Goal: Information Seeking & Learning: Learn about a topic

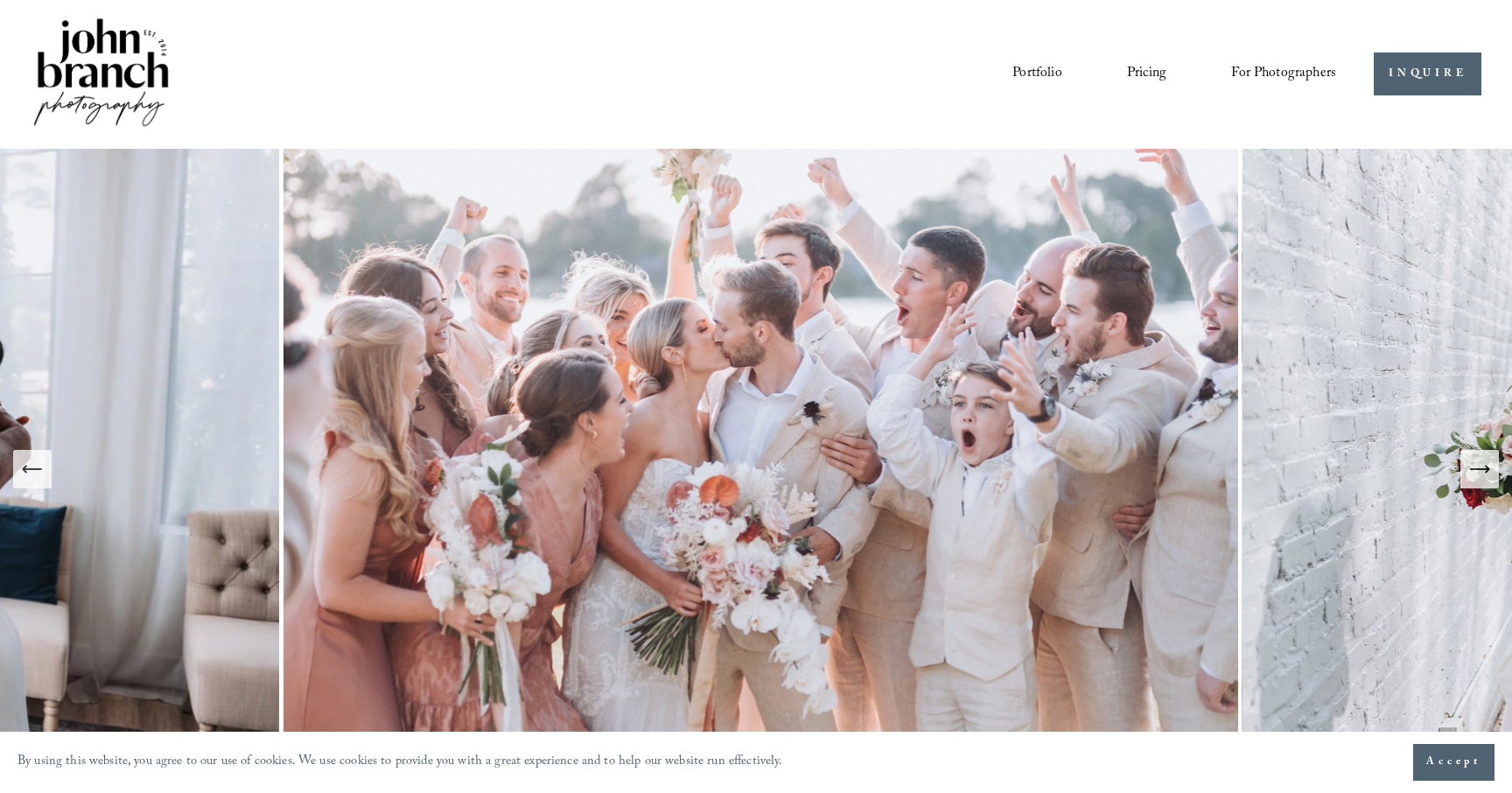
click at [1044, 78] on link "Portfolio" at bounding box center [1037, 74] width 49 height 30
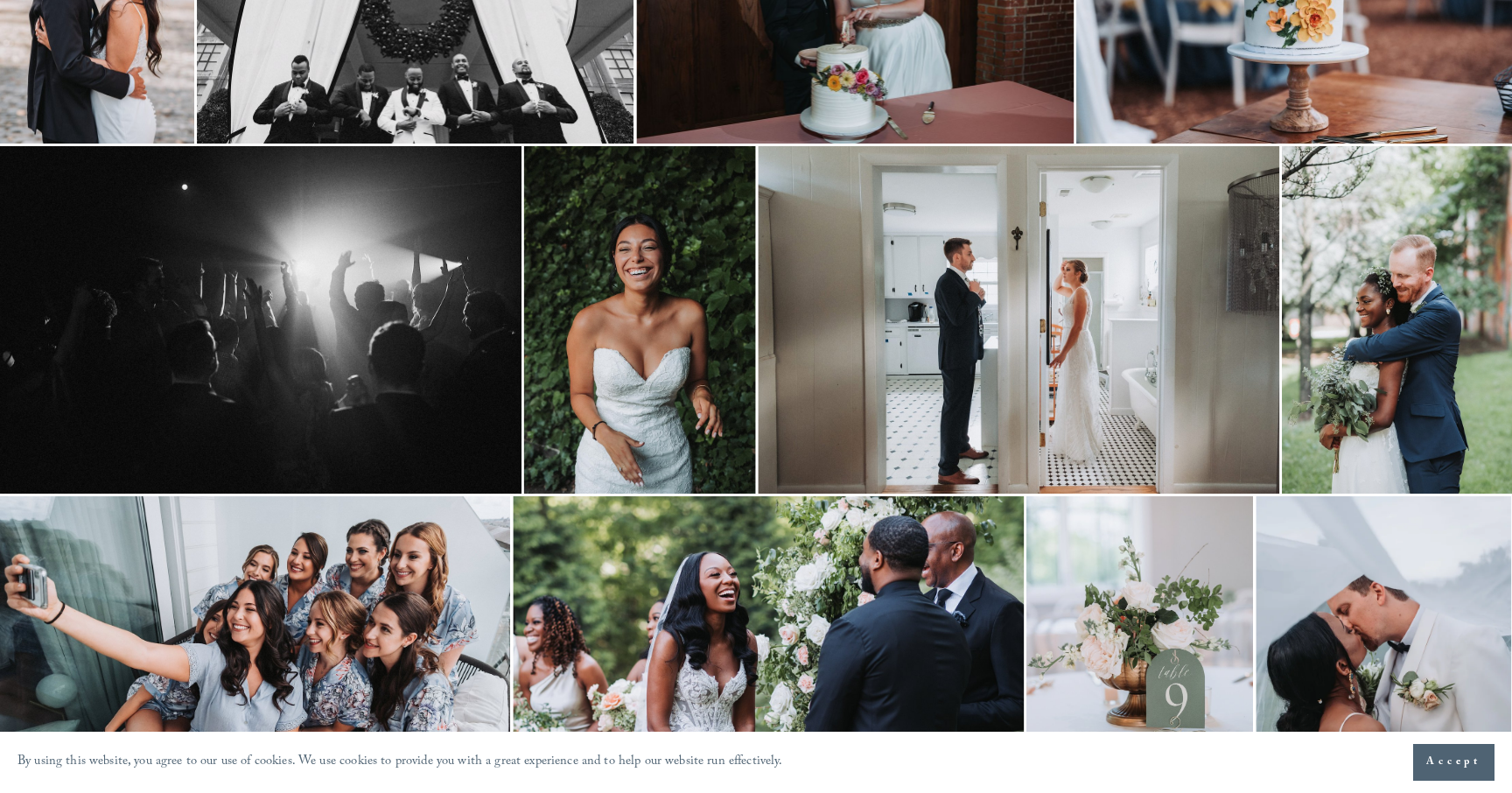
scroll to position [339, 0]
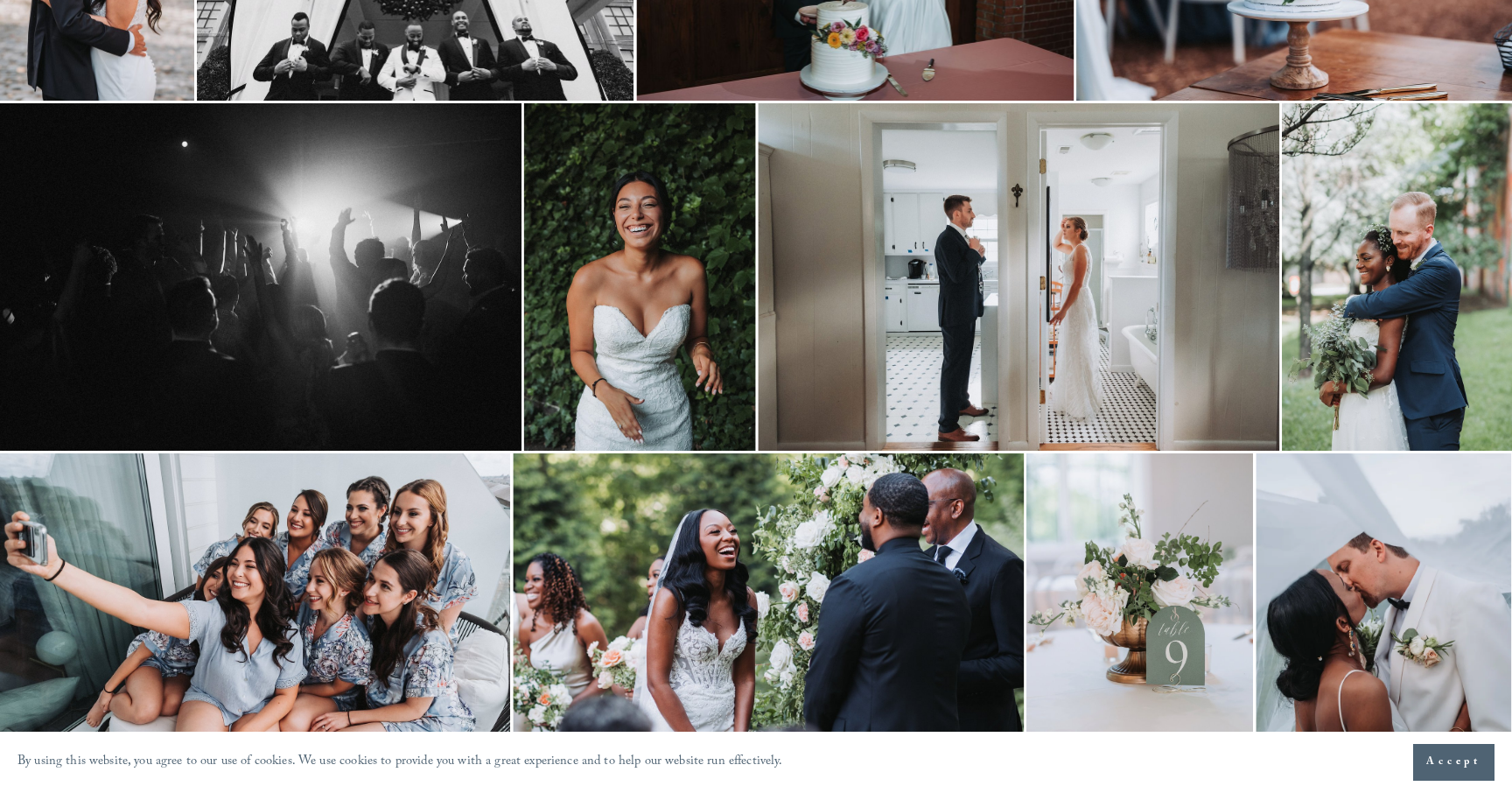
click at [1405, 308] on img at bounding box center [1398, 276] width 232 height 347
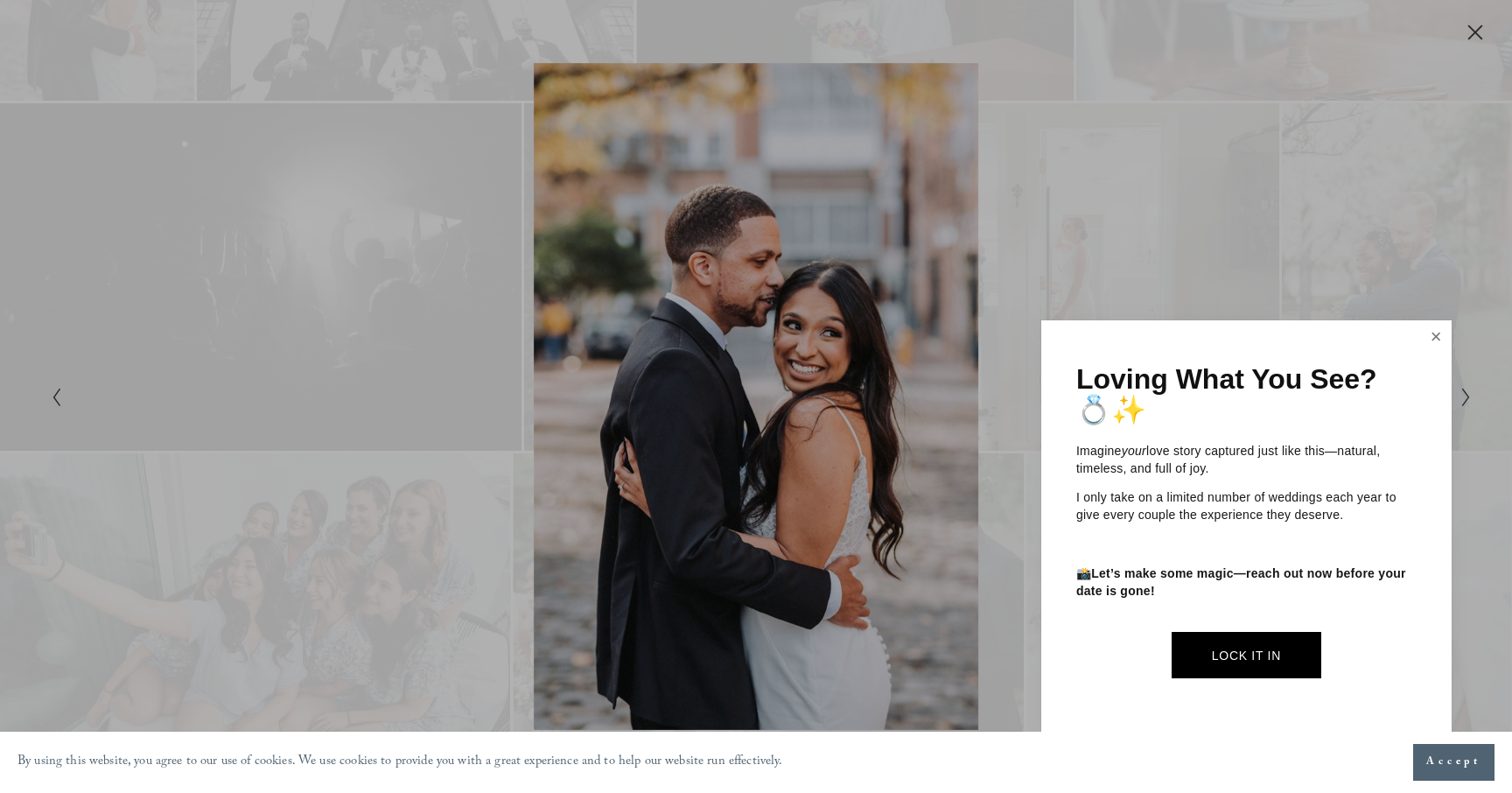
click at [1427, 333] on link "Close" at bounding box center [1436, 337] width 26 height 28
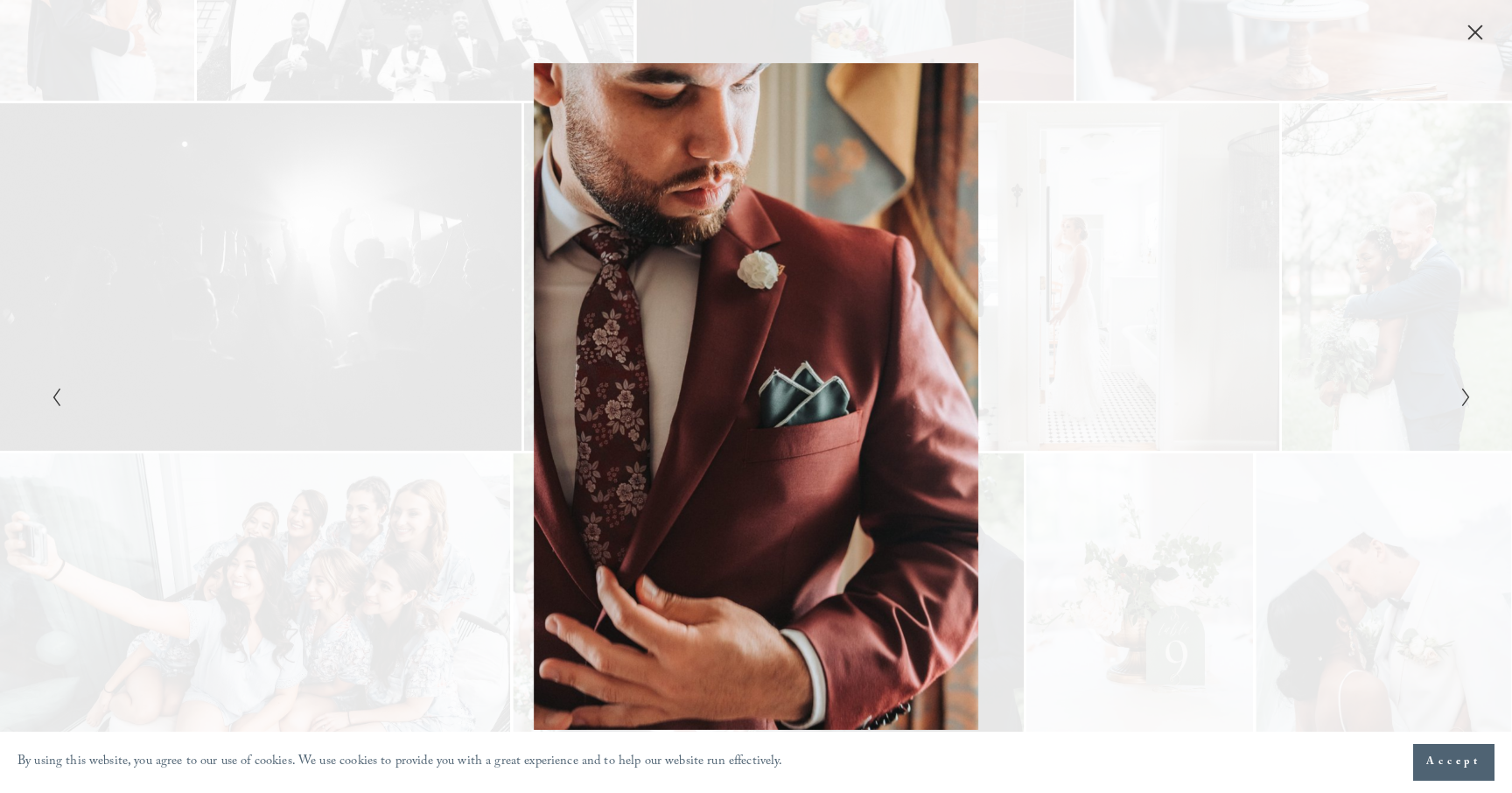
click at [1469, 49] on div "Gallery" at bounding box center [756, 396] width 1512 height 793
click at [1469, 40] on icon "Close" at bounding box center [1475, 31] width 14 height 14
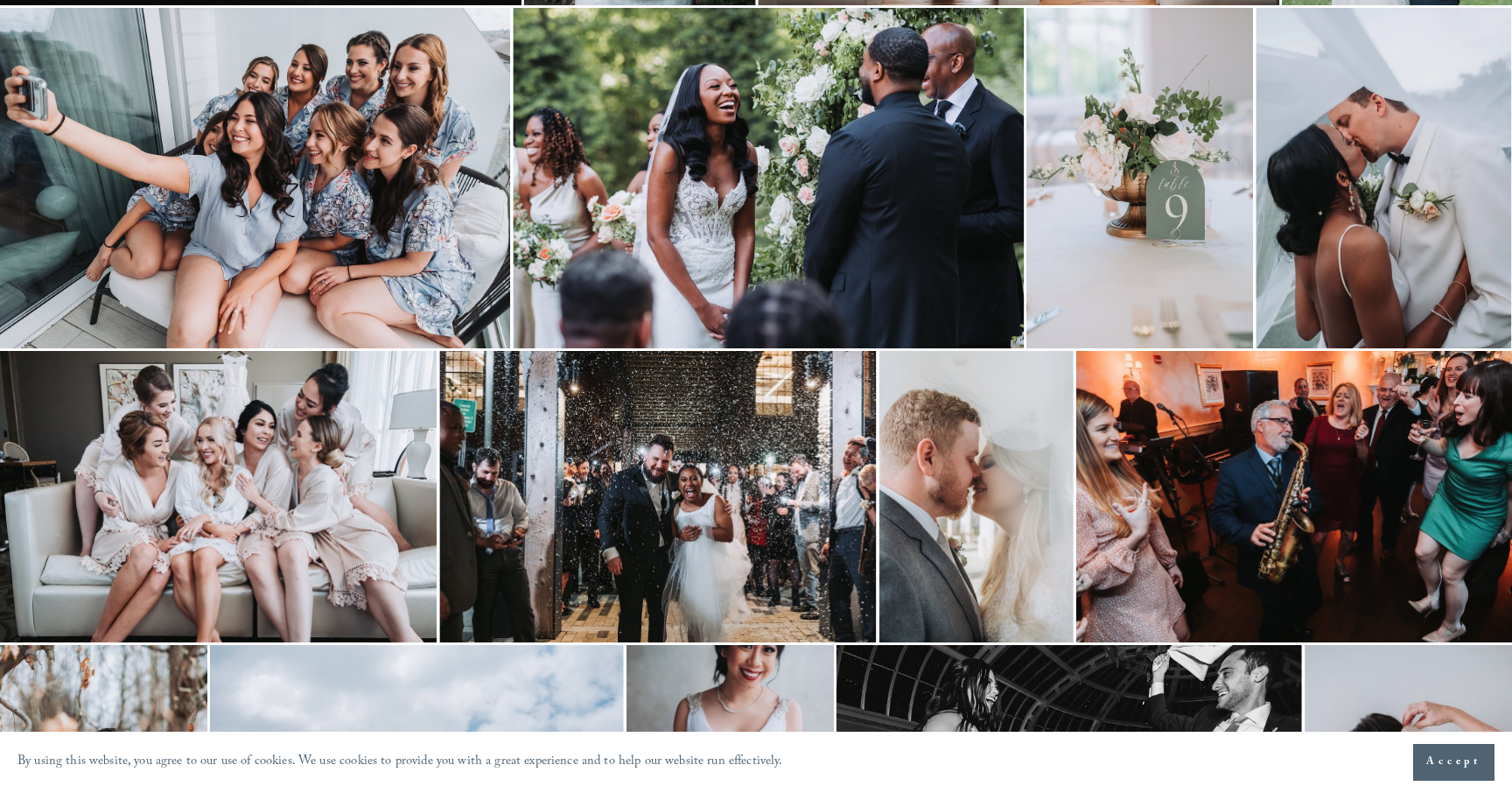
scroll to position [713, 0]
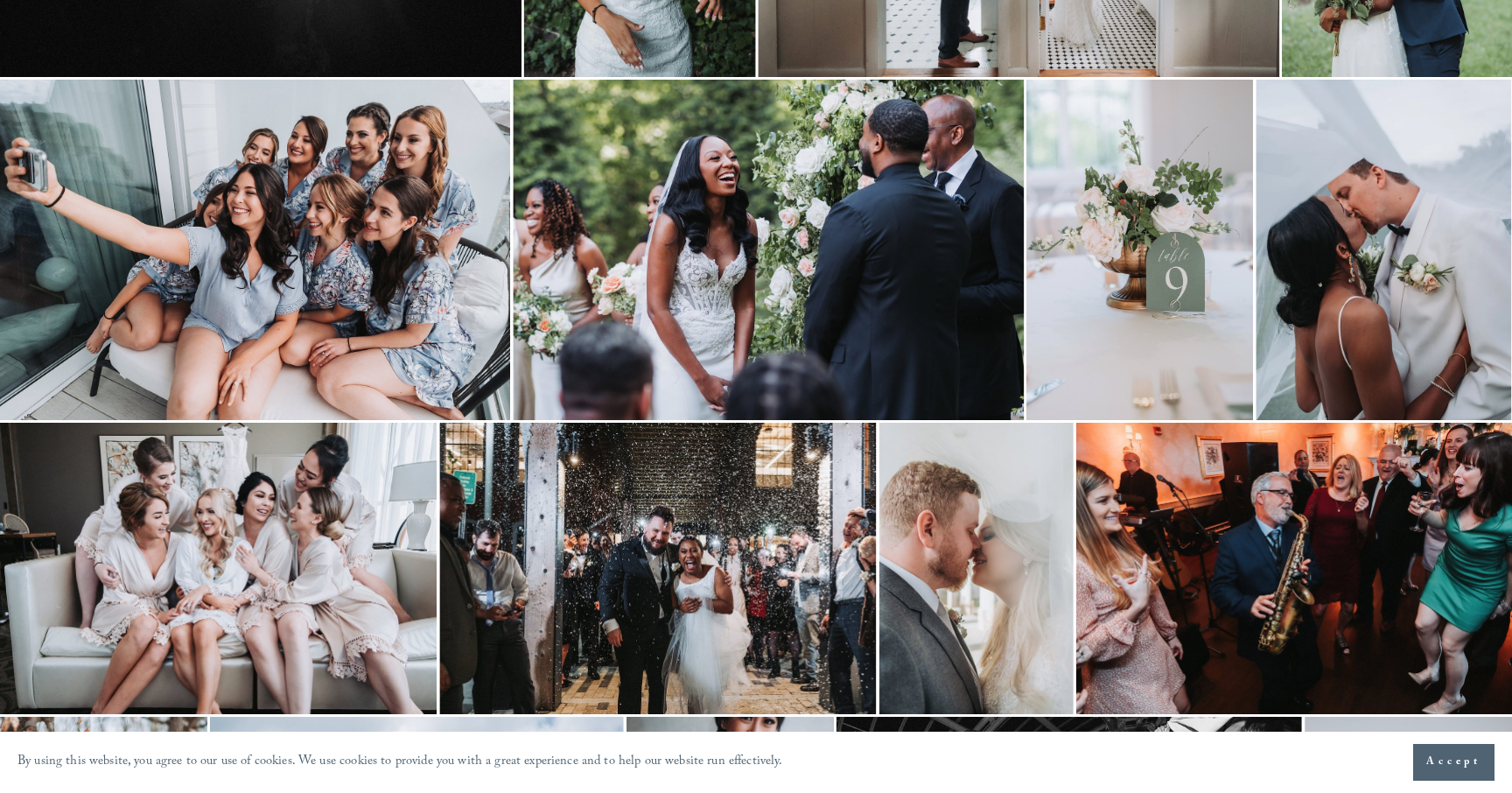
click at [780, 293] on img at bounding box center [768, 249] width 511 height 340
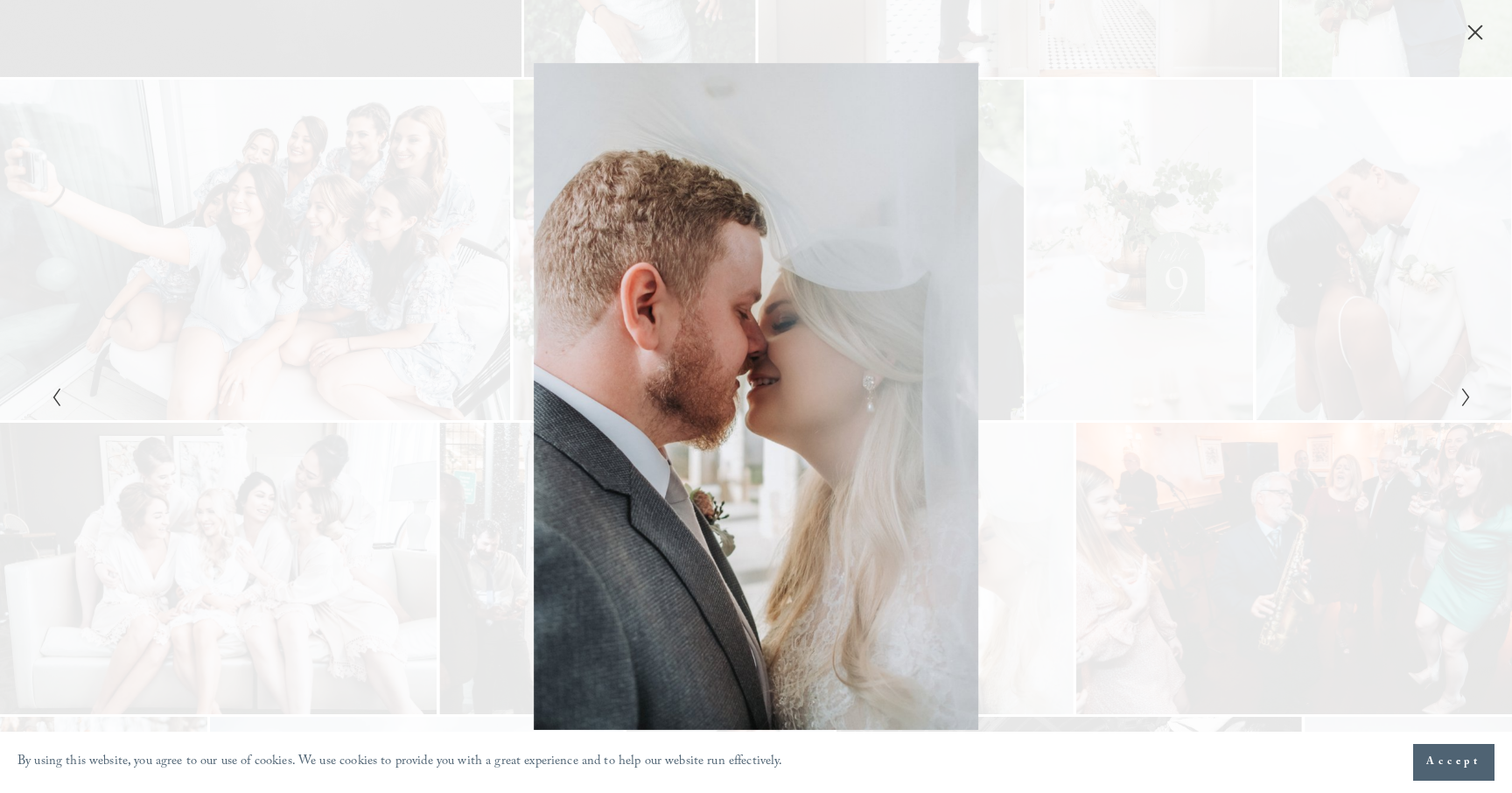
click at [1471, 31] on icon "Close" at bounding box center [1475, 32] width 18 height 18
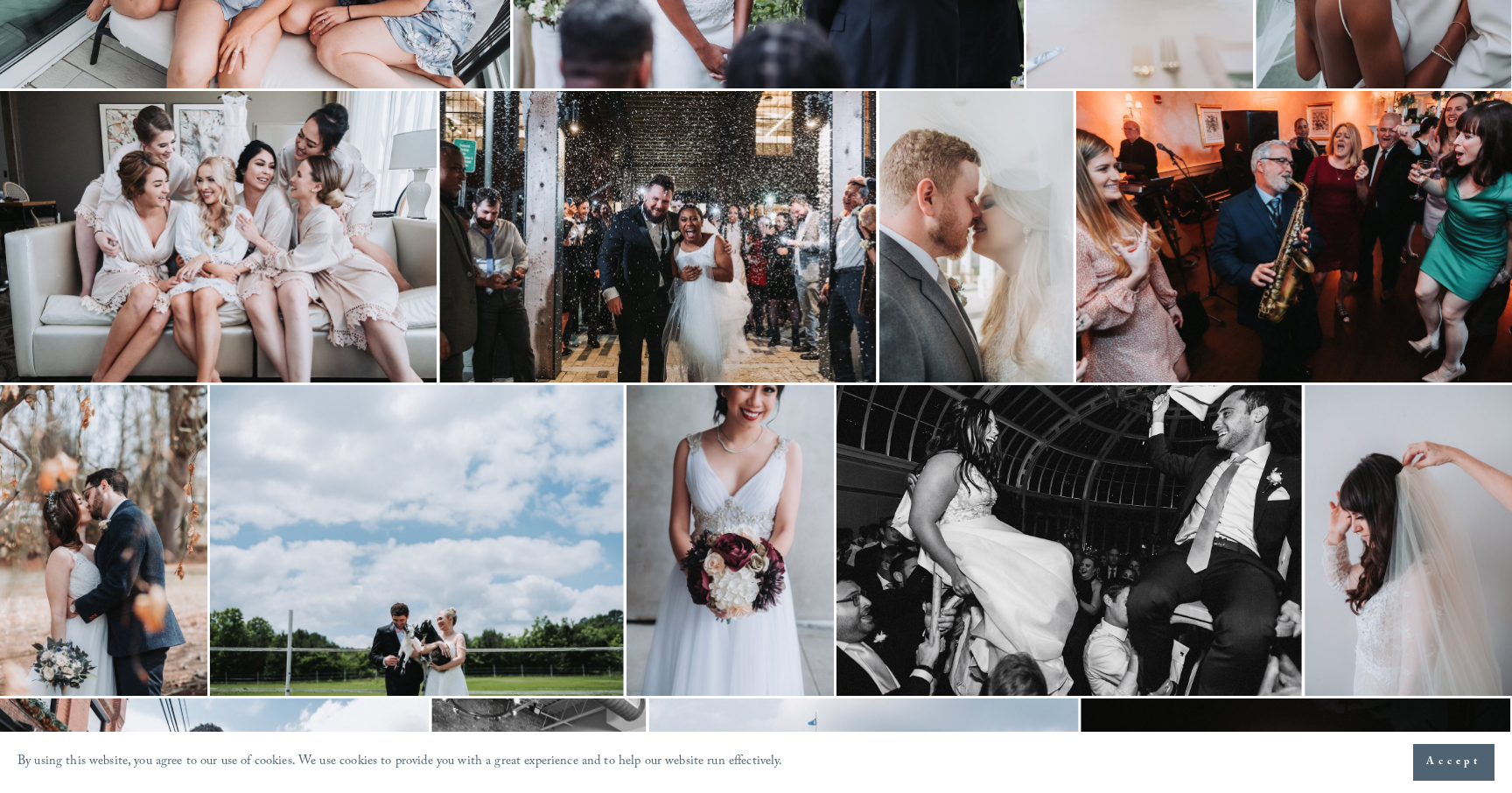
scroll to position [1055, 0]
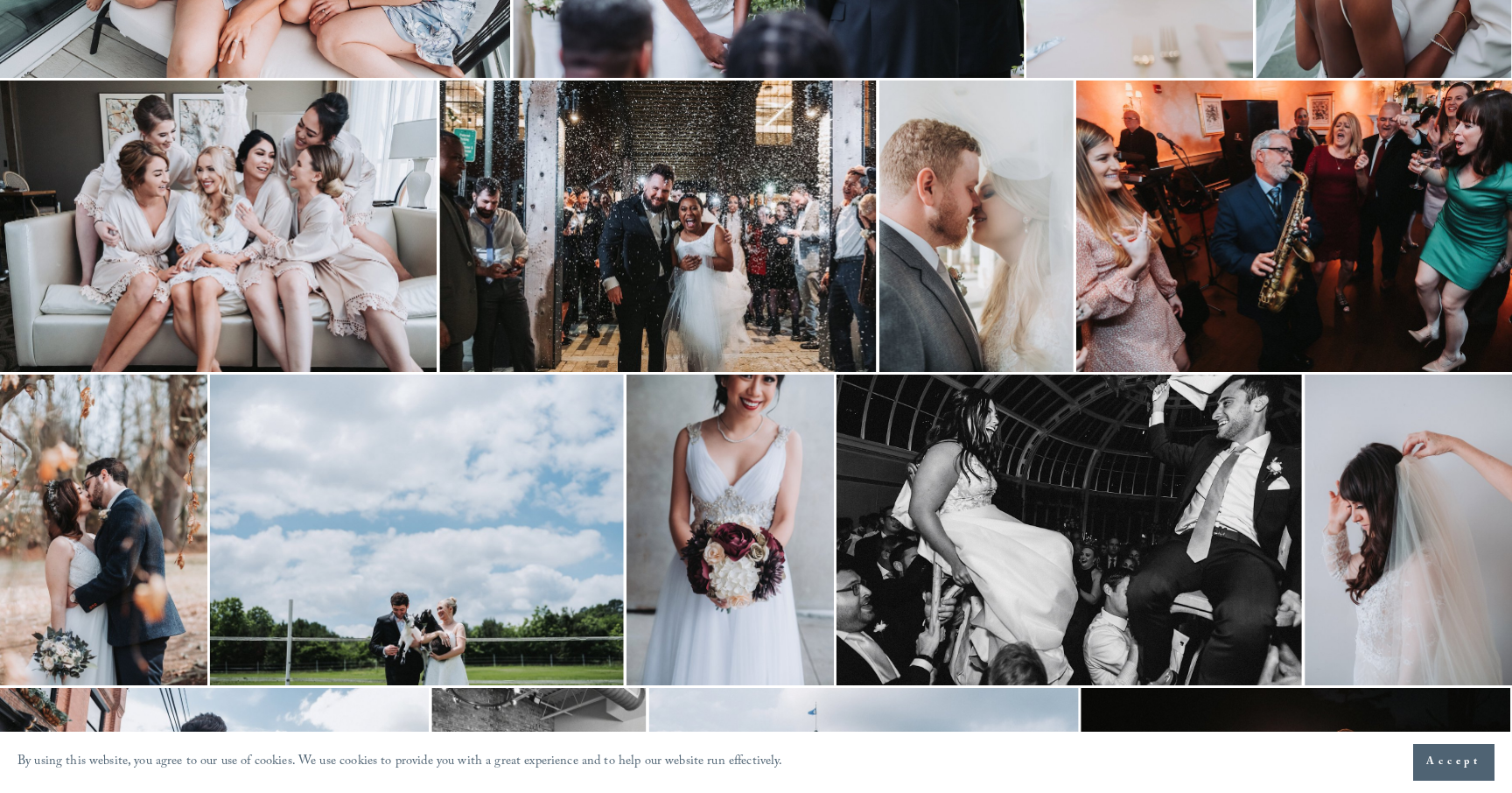
click at [737, 474] on img at bounding box center [730, 529] width 208 height 310
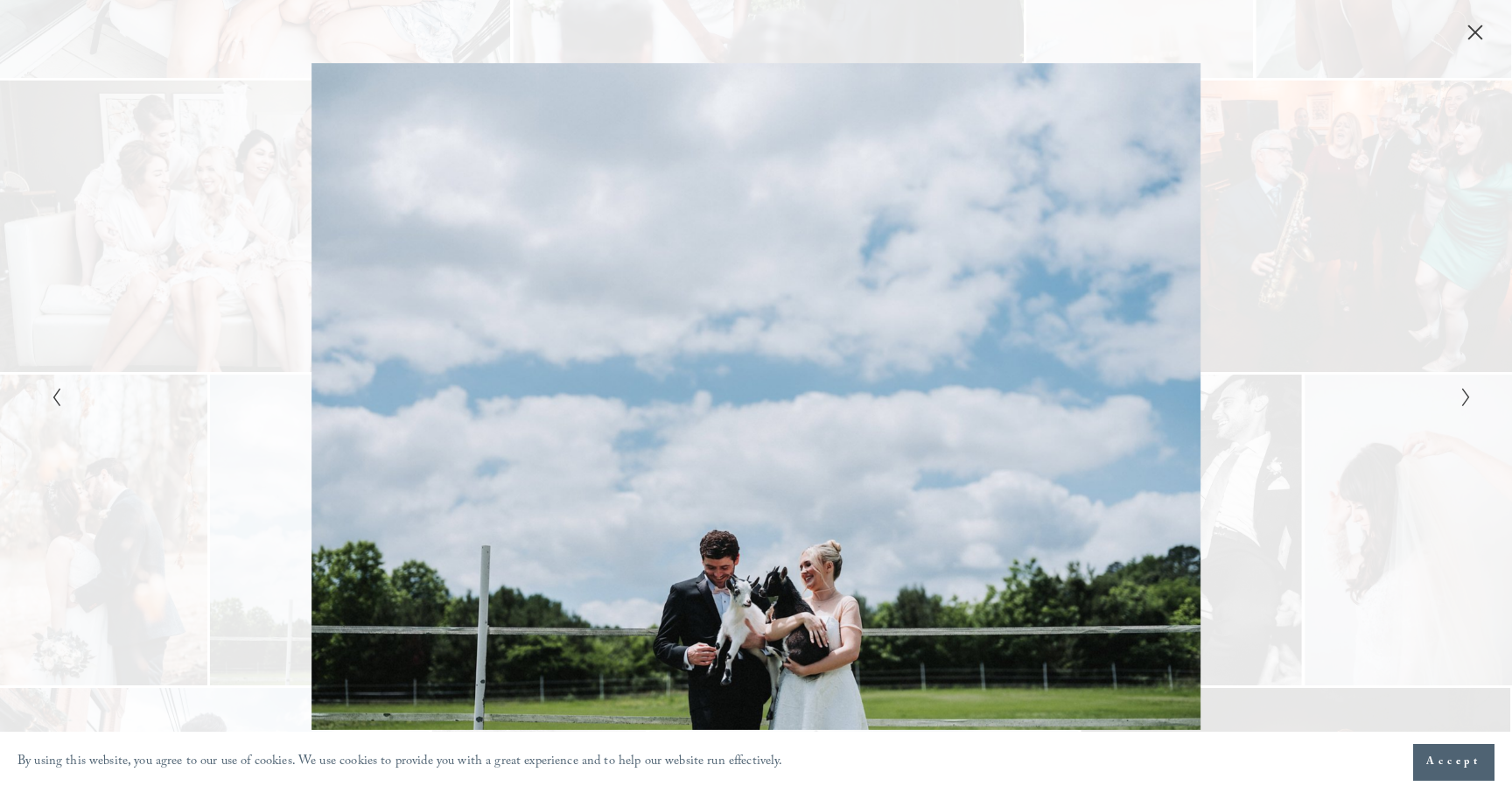
click at [1480, 31] on icon "Close" at bounding box center [1475, 32] width 18 height 18
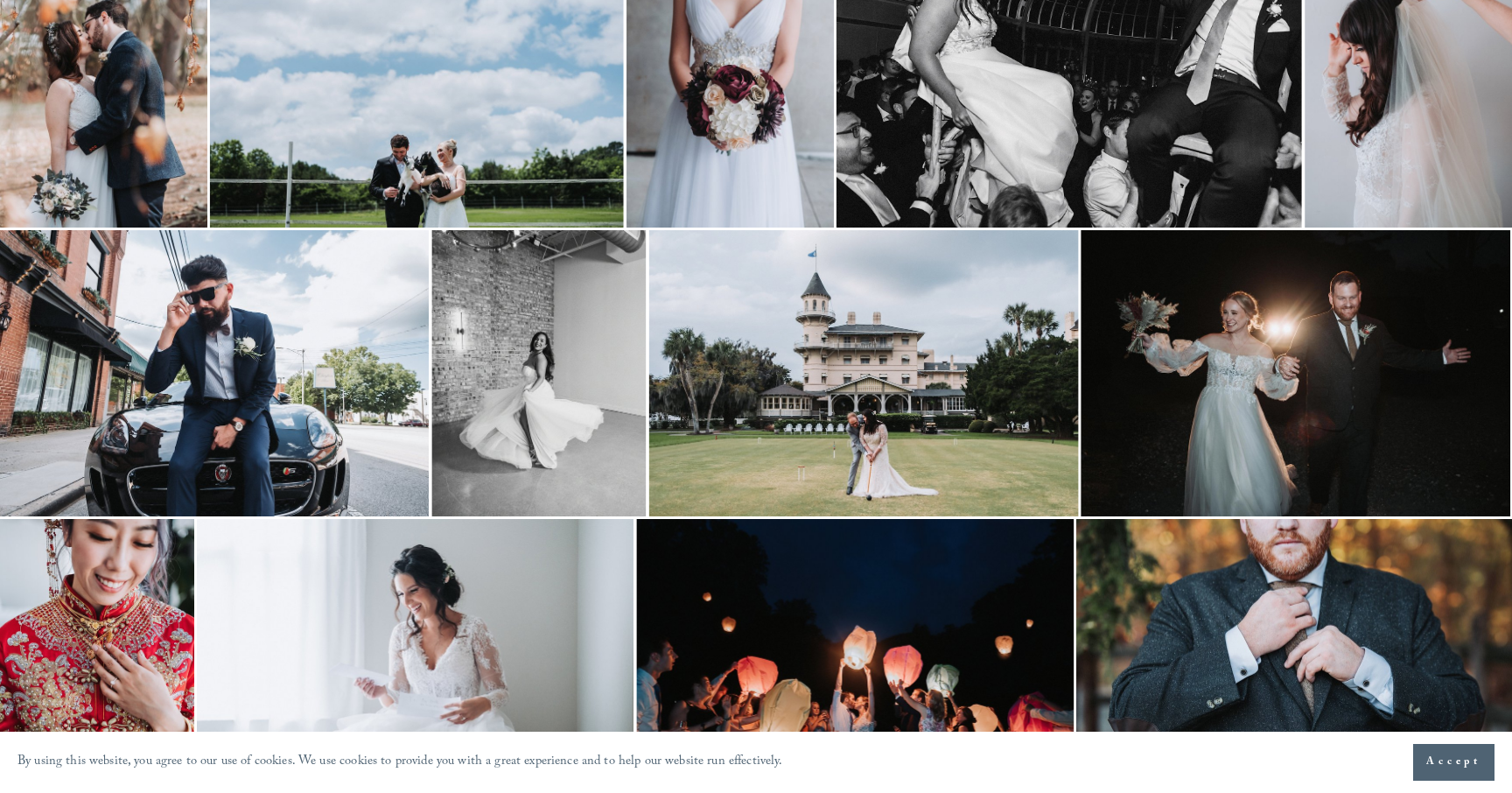
scroll to position [1514, 0]
click at [308, 450] on img at bounding box center [214, 371] width 429 height 286
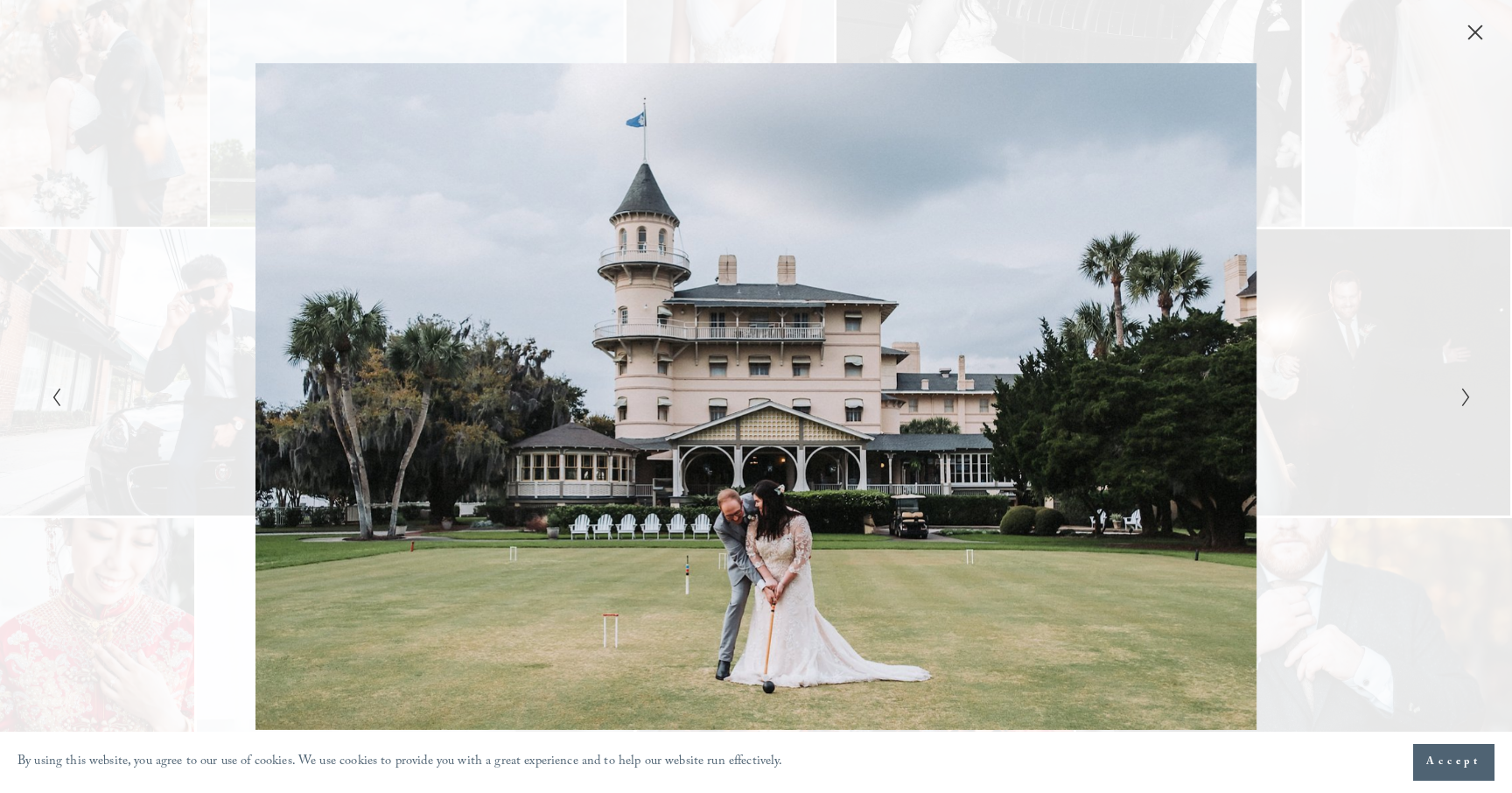
click at [1478, 32] on icon "Close" at bounding box center [1475, 32] width 18 height 18
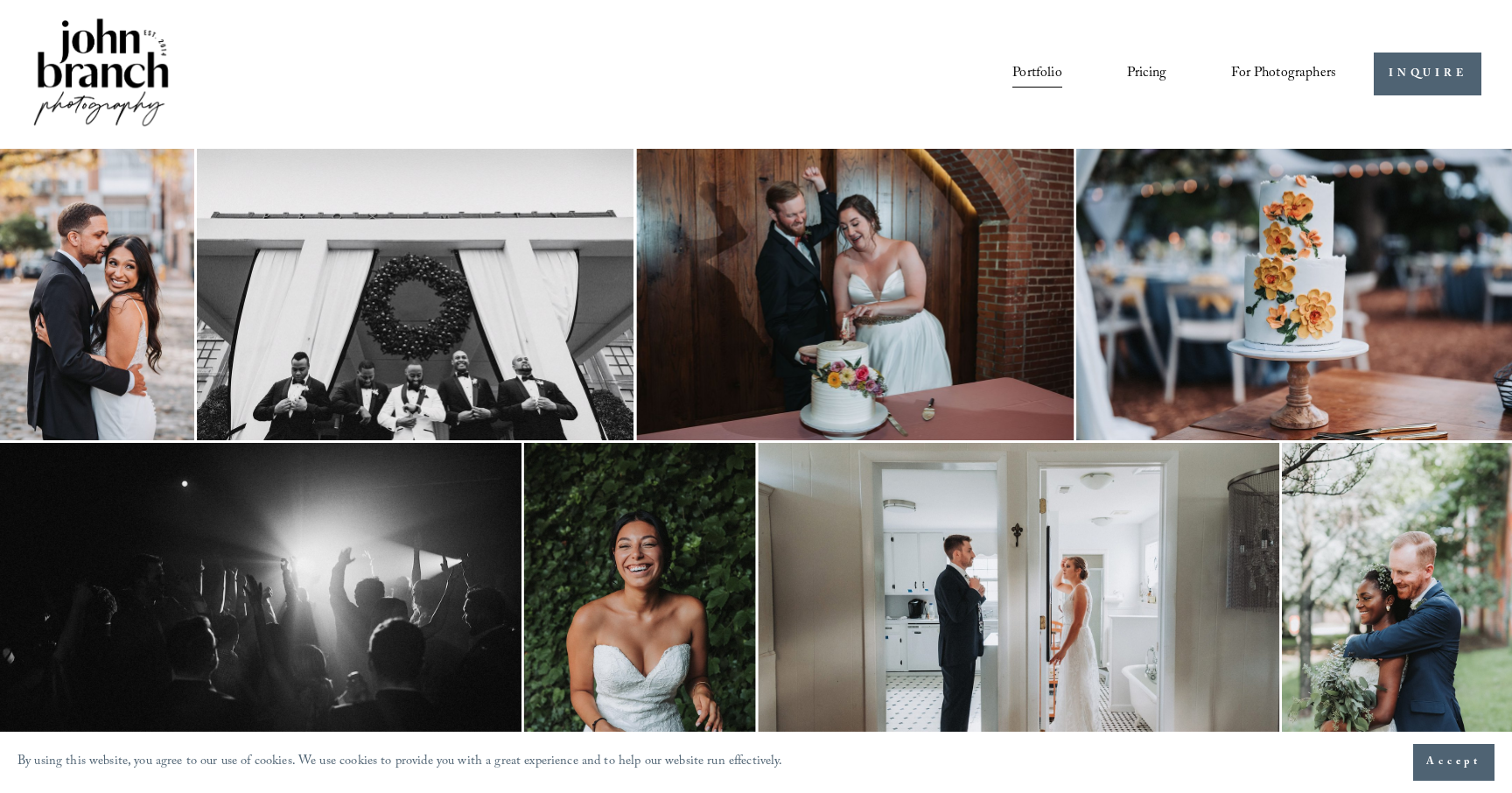
click at [1156, 70] on link "Pricing" at bounding box center [1147, 74] width 40 height 30
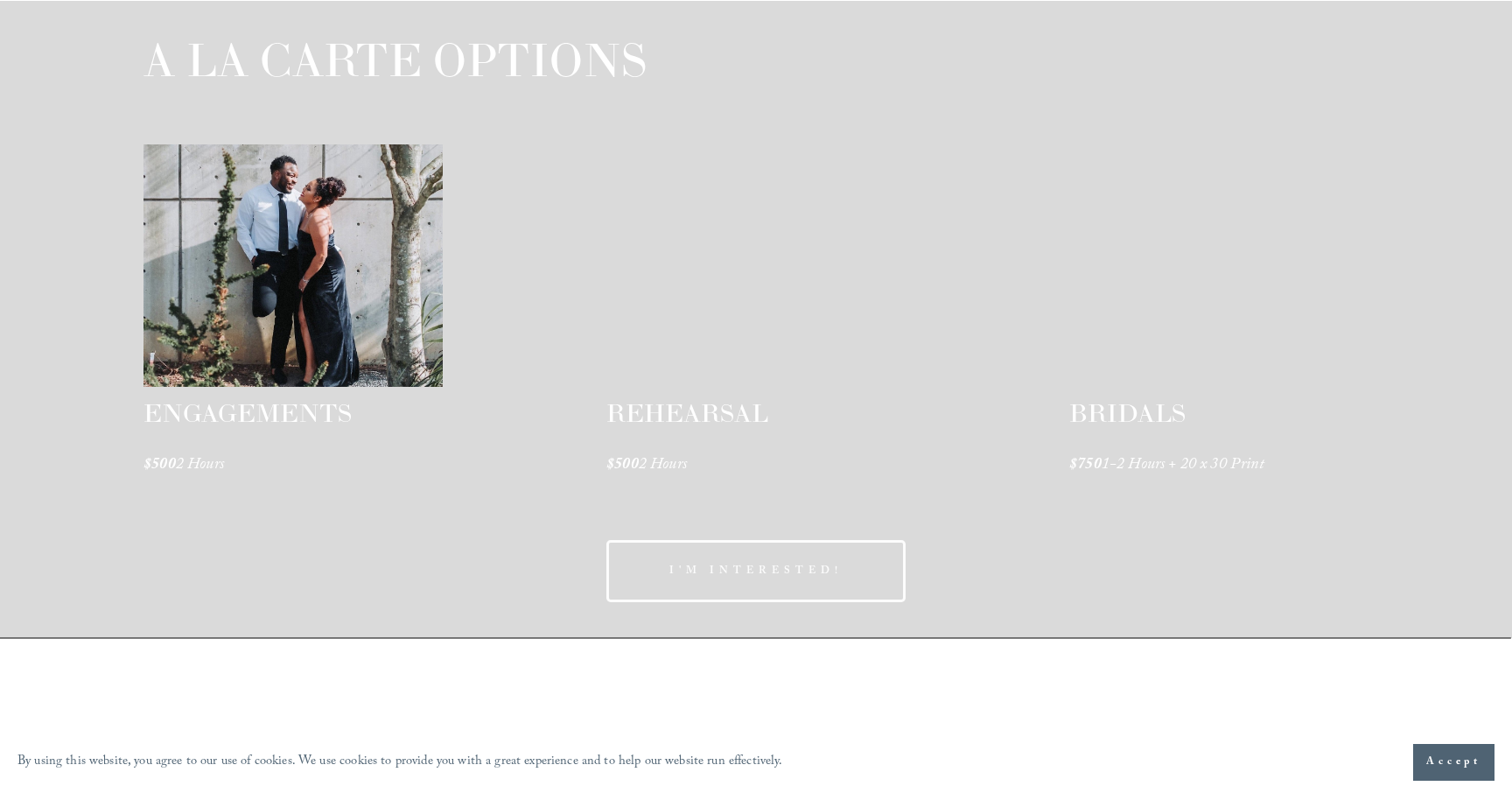
scroll to position [2651, 0]
